Goal: Transaction & Acquisition: Purchase product/service

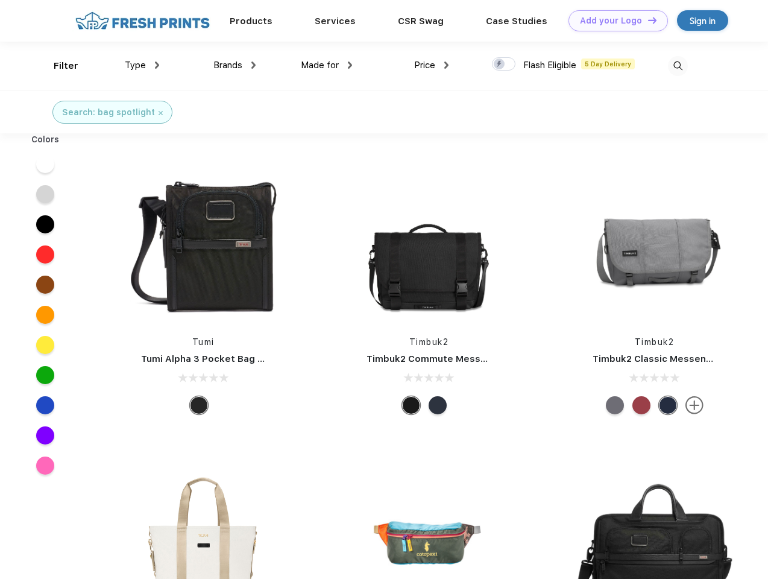
click at [614, 20] on link "Add your Logo Design Tool" at bounding box center [617, 20] width 99 height 21
click at [0, 0] on div "Design Tool" at bounding box center [0, 0] width 0 height 0
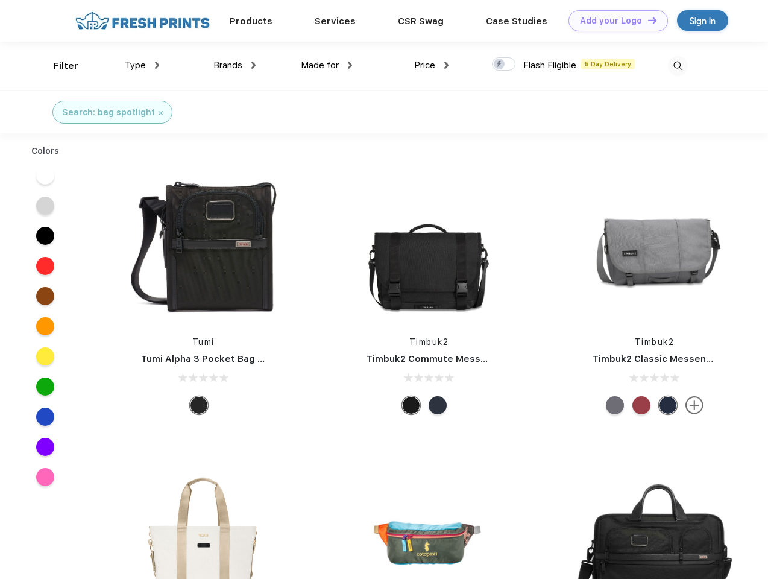
click at [647, 20] on link "Add your Logo Design Tool" at bounding box center [617, 20] width 99 height 21
click at [58, 66] on div "Filter" at bounding box center [66, 66] width 25 height 14
click at [142, 65] on span "Type" at bounding box center [135, 65] width 21 height 11
click at [234, 65] on span "Brands" at bounding box center [227, 65] width 29 height 11
click at [327, 65] on span "Made for" at bounding box center [320, 65] width 38 height 11
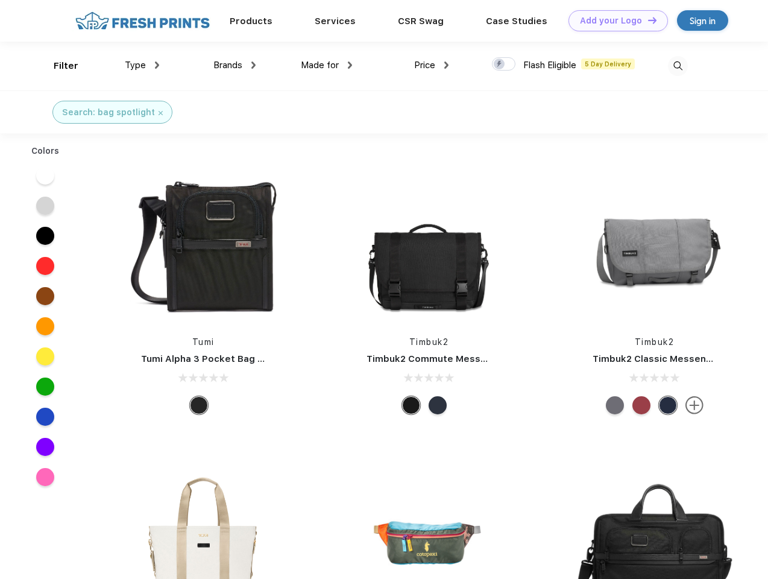
click at [432, 65] on span "Price" at bounding box center [424, 65] width 21 height 11
click at [504, 64] on div at bounding box center [504, 63] width 24 height 13
click at [500, 64] on input "checkbox" at bounding box center [496, 61] width 8 height 8
click at [677, 66] on img at bounding box center [678, 66] width 20 height 20
